Goal: Use online tool/utility: Utilize a website feature to perform a specific function

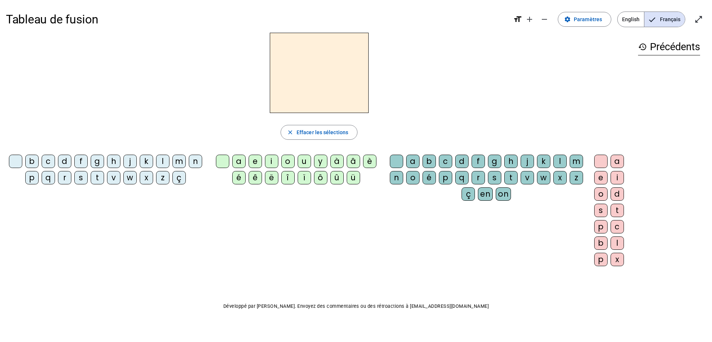
click at [39, 179] on div "p" at bounding box center [31, 177] width 13 height 13
click at [300, 160] on div "u" at bounding box center [304, 161] width 13 height 13
click at [485, 179] on div "r" at bounding box center [478, 177] width 13 height 13
click at [186, 165] on div "m" at bounding box center [178, 161] width 13 height 13
click at [485, 180] on div "r" at bounding box center [478, 177] width 13 height 13
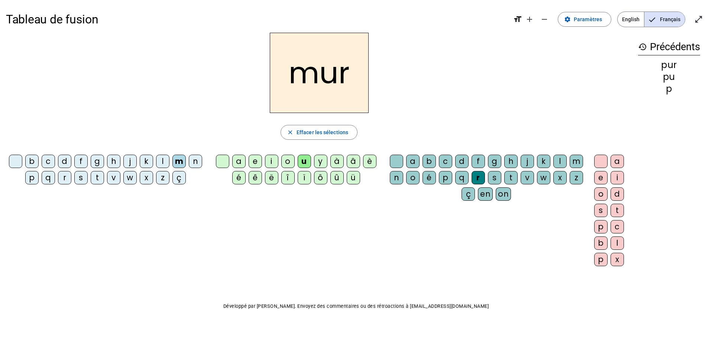
click at [71, 162] on div "d" at bounding box center [64, 161] width 13 height 13
click at [485, 180] on div "r" at bounding box center [478, 177] width 13 height 13
click at [347, 79] on h2 "dur" at bounding box center [319, 73] width 99 height 80
click at [290, 133] on mat-icon "close" at bounding box center [290, 132] width 7 height 7
click at [71, 160] on div "d" at bounding box center [64, 161] width 13 height 13
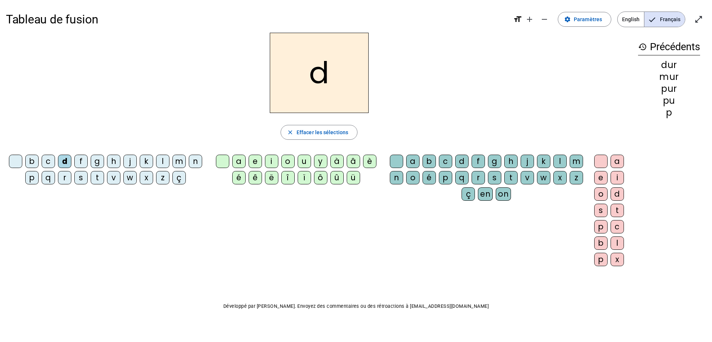
click at [302, 161] on div "u" at bounding box center [304, 161] width 13 height 13
click at [39, 163] on div "b" at bounding box center [31, 161] width 13 height 13
click at [169, 159] on div "l" at bounding box center [162, 161] width 13 height 13
click at [186, 164] on div "m" at bounding box center [178, 161] width 13 height 13
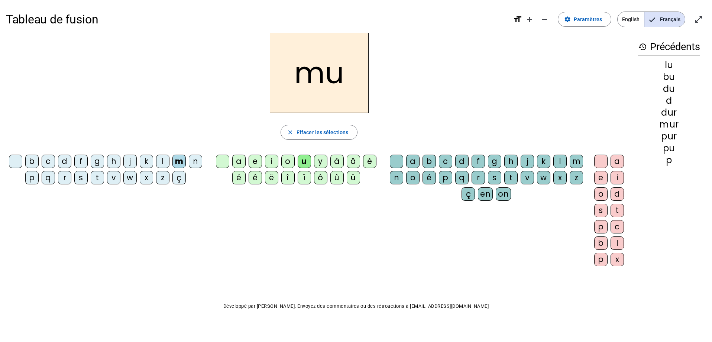
click at [255, 166] on div "e" at bounding box center [255, 161] width 13 height 13
click at [71, 161] on div "d" at bounding box center [64, 161] width 13 height 13
click at [104, 177] on div "t" at bounding box center [97, 177] width 13 height 13
click at [88, 177] on div "s" at bounding box center [80, 177] width 13 height 13
click at [272, 161] on div "i" at bounding box center [271, 161] width 13 height 13
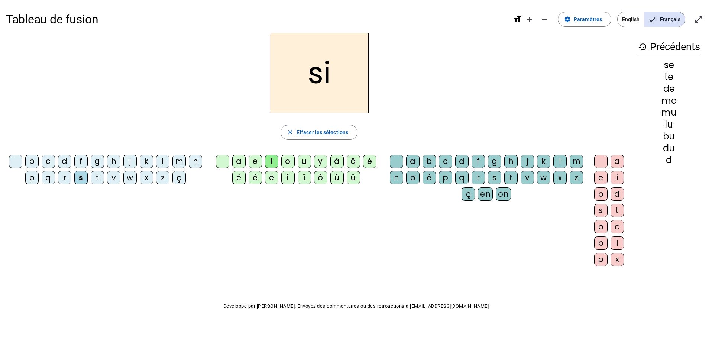
click at [565, 161] on div "l" at bounding box center [560, 161] width 13 height 13
click at [600, 196] on div "o" at bounding box center [600, 193] width 13 height 13
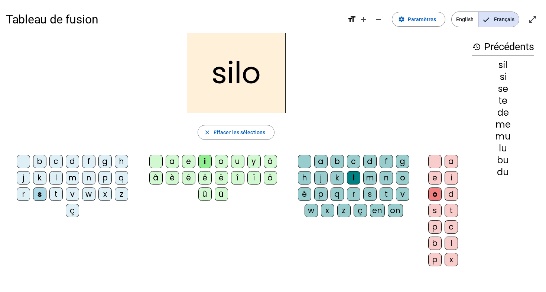
click at [371, 79] on div "silo" at bounding box center [236, 73] width 461 height 80
